Goal: Find specific page/section: Find specific page/section

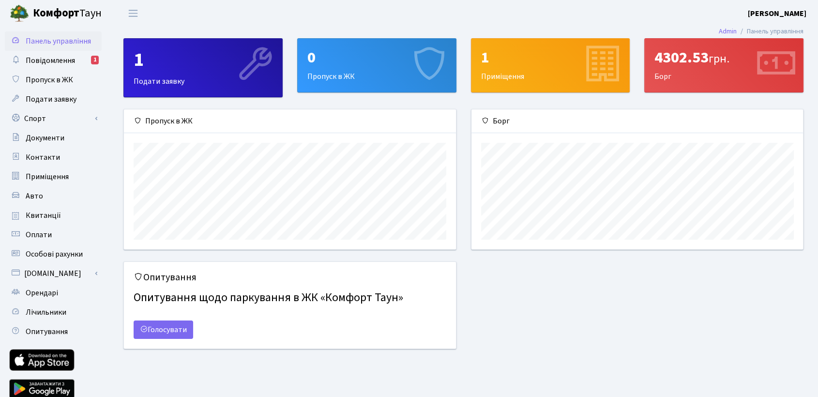
scroll to position [139, 332]
click at [763, 70] on icon at bounding box center [775, 65] width 46 height 46
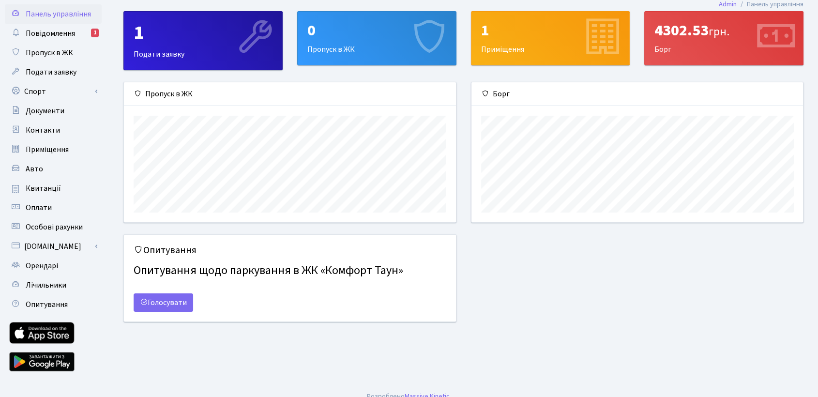
scroll to position [39, 0]
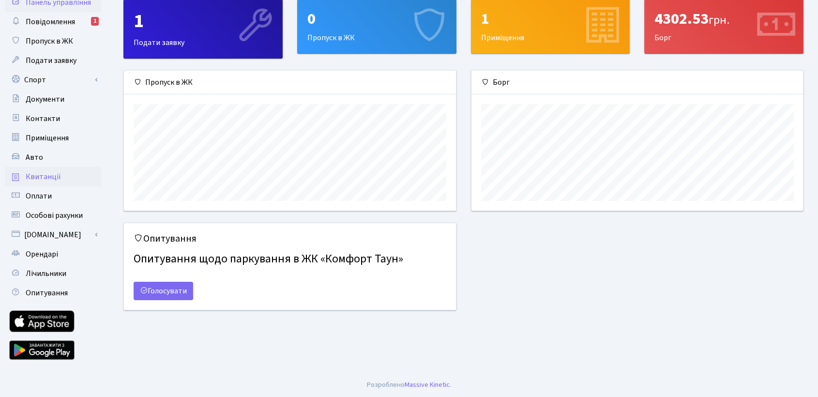
click at [42, 175] on span "Квитанції" at bounding box center [43, 176] width 35 height 11
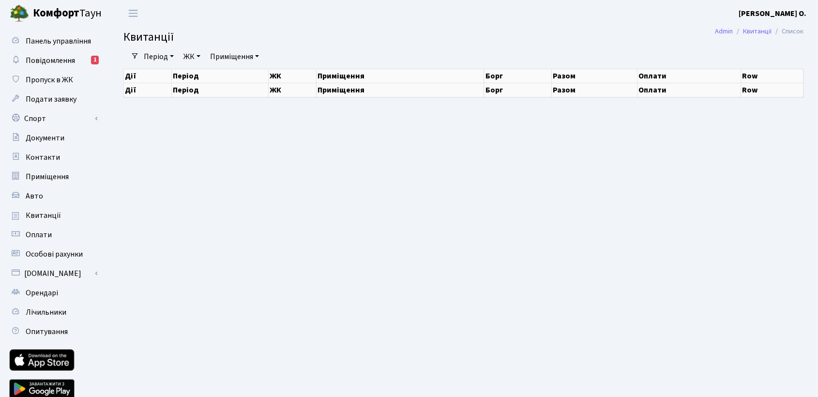
select select "25"
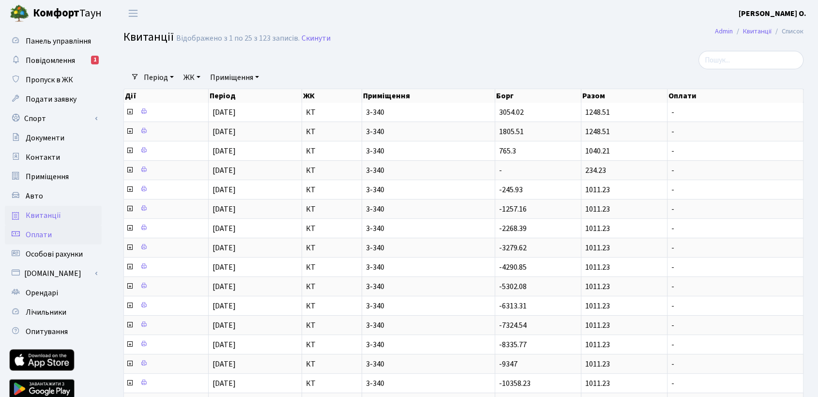
click at [62, 241] on link "Оплати" at bounding box center [53, 234] width 97 height 19
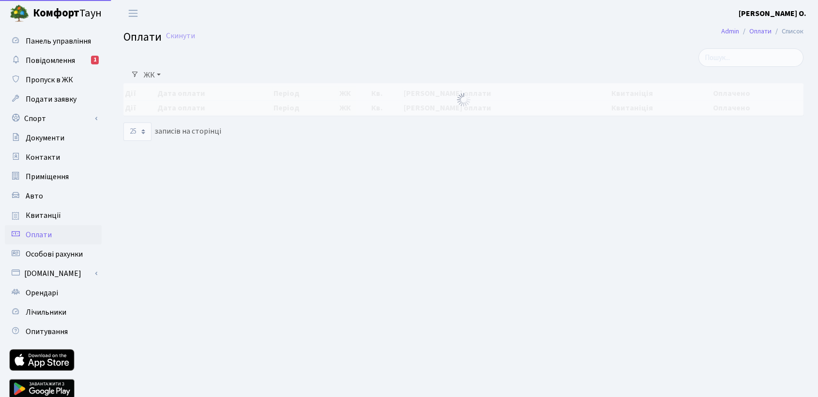
select select "25"
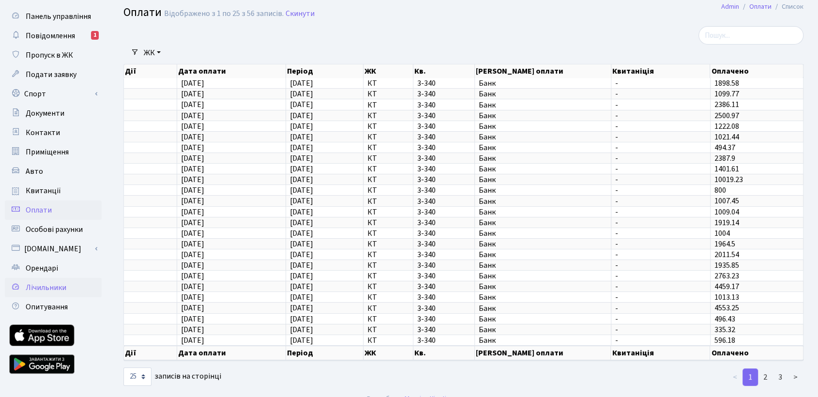
scroll to position [39, 0]
